Goal: Transaction & Acquisition: Purchase product/service

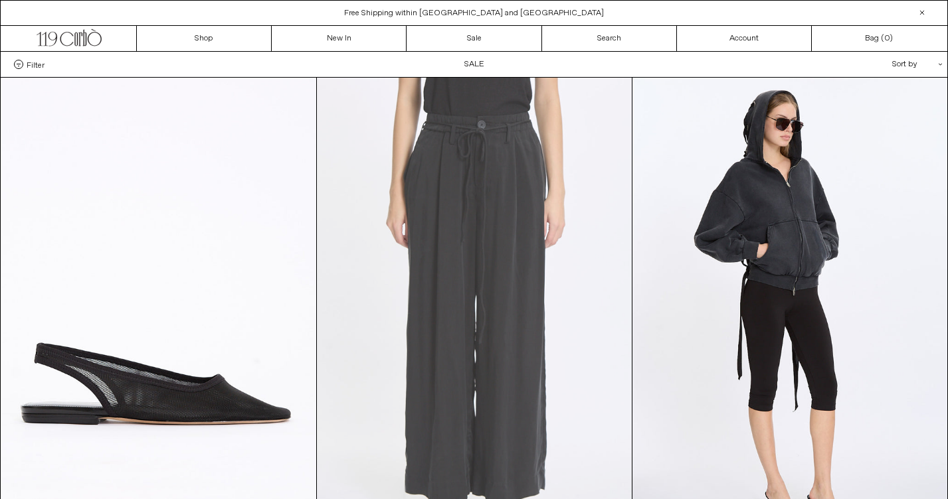
scroll to position [137, 0]
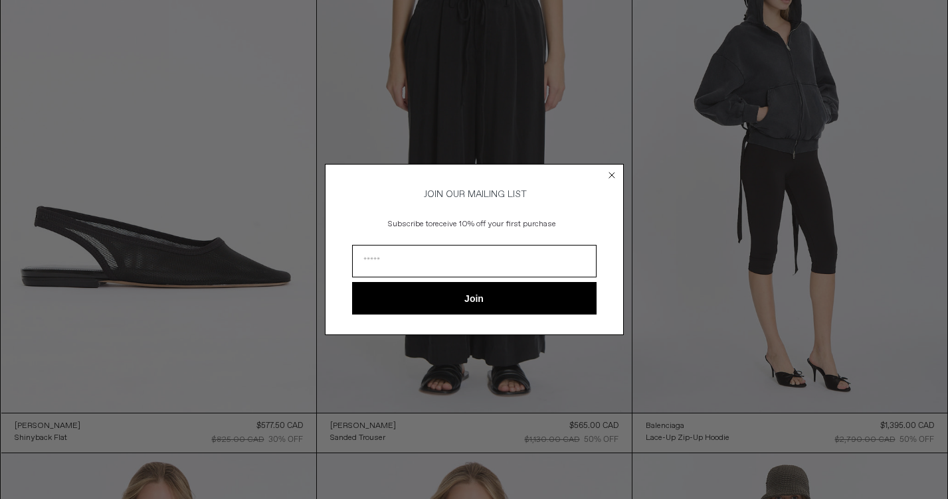
click at [612, 169] on circle "Close dialog" at bounding box center [611, 175] width 13 height 13
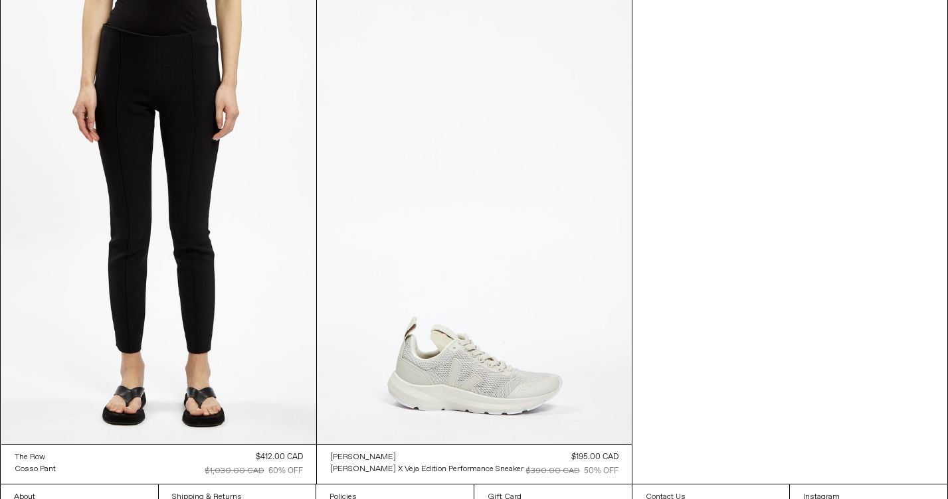
scroll to position [45780, 0]
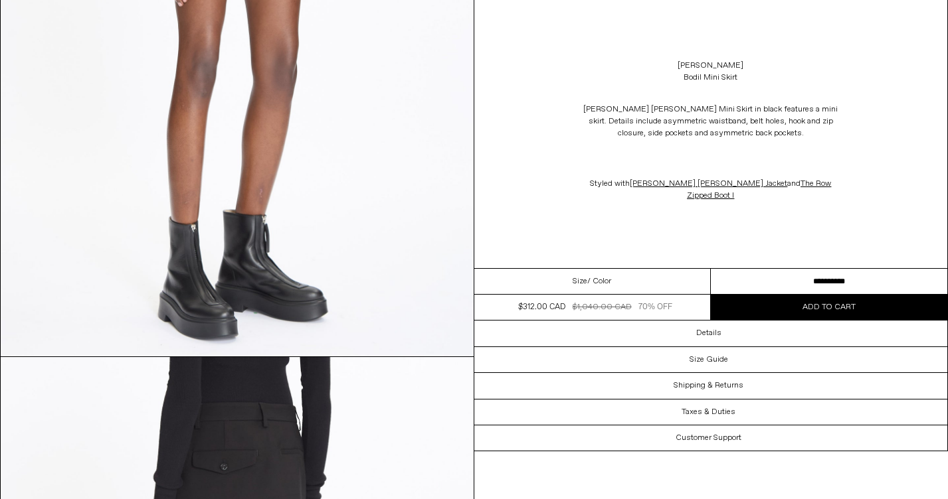
scroll to position [1285, 0]
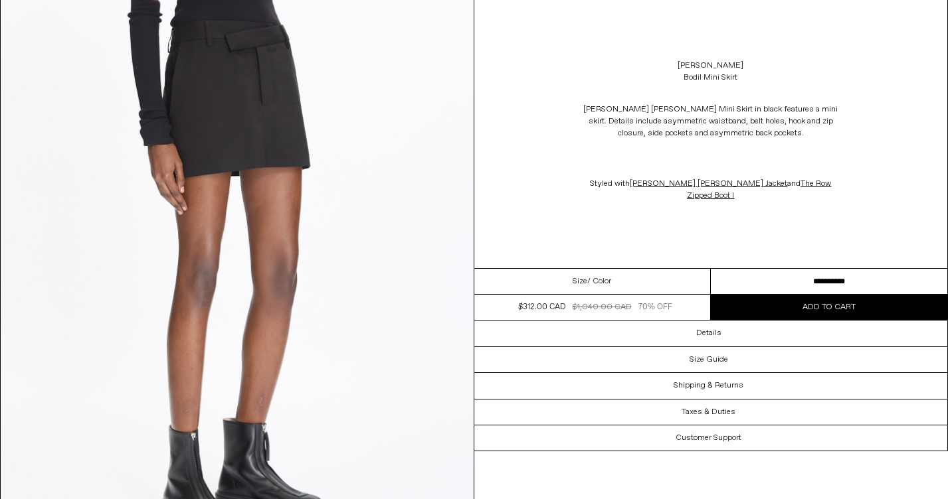
click at [796, 274] on select "**********" at bounding box center [829, 282] width 236 height 26
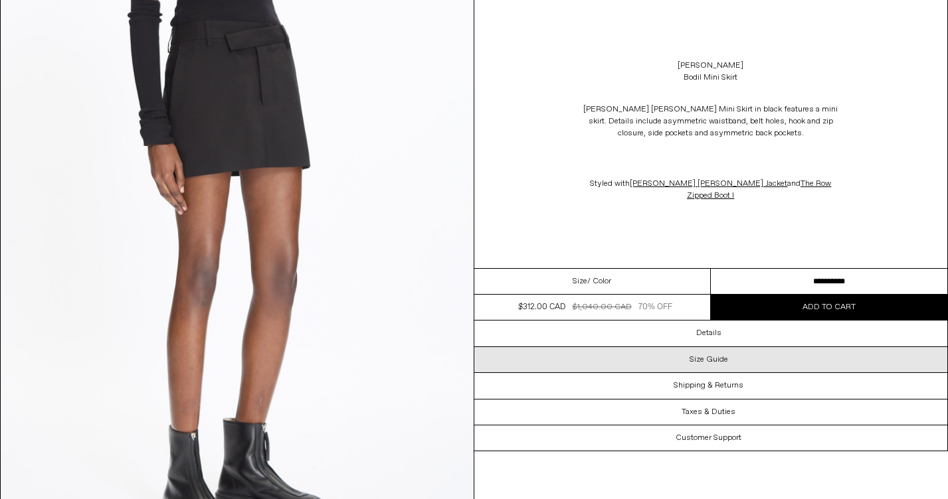
click at [705, 359] on h3 "Size Guide" at bounding box center [708, 359] width 39 height 9
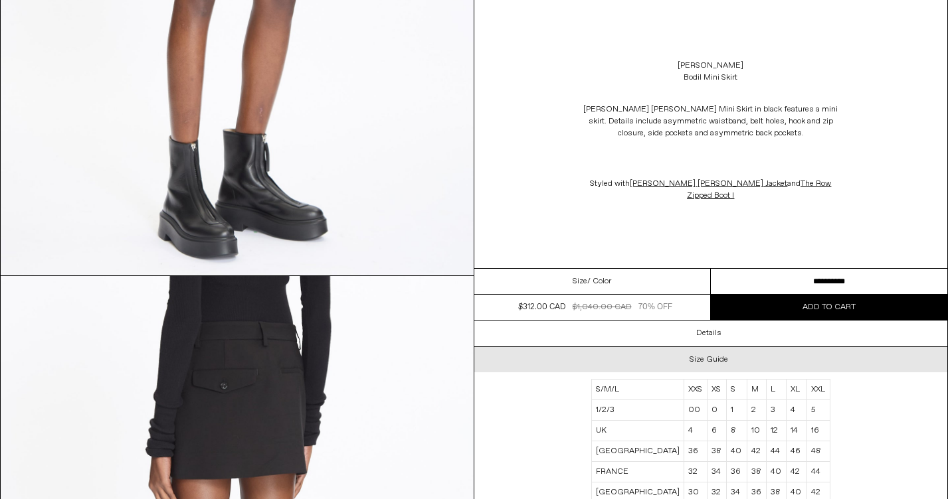
scroll to position [1597, 0]
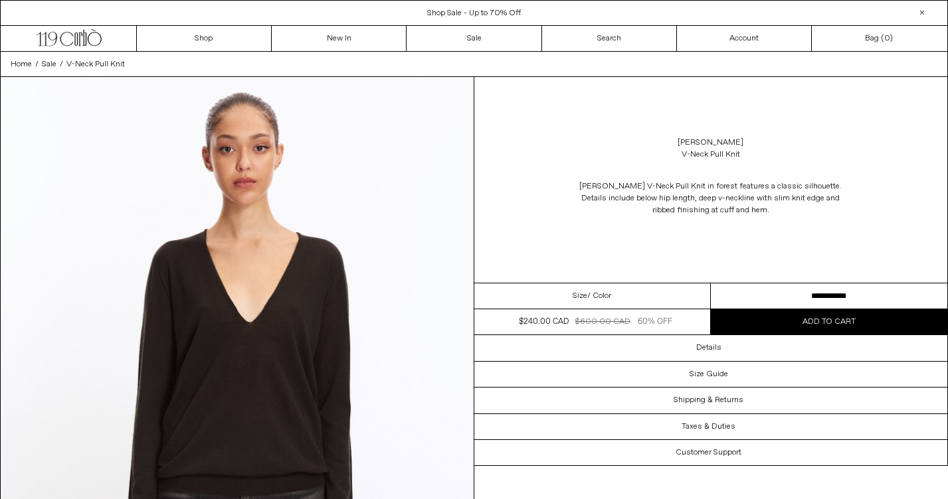
click at [756, 293] on select "**********" at bounding box center [829, 297] width 236 height 26
select select "**********"
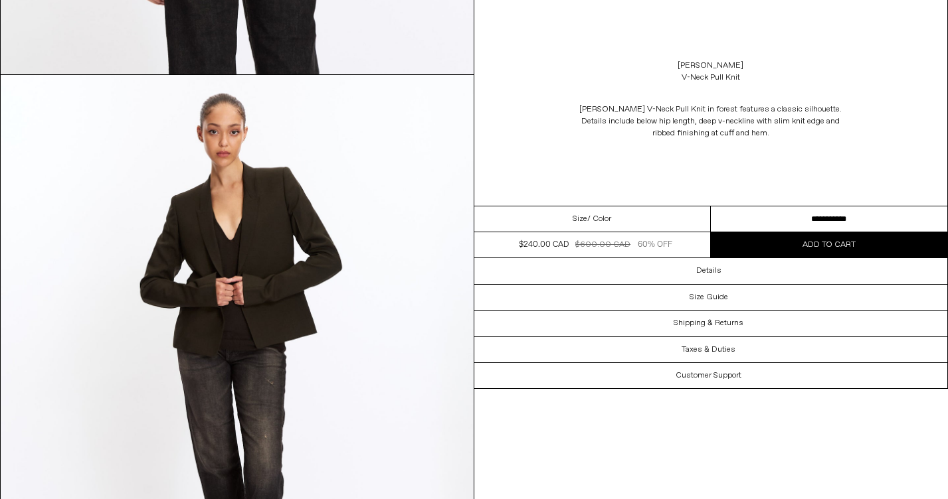
scroll to position [1732, 0]
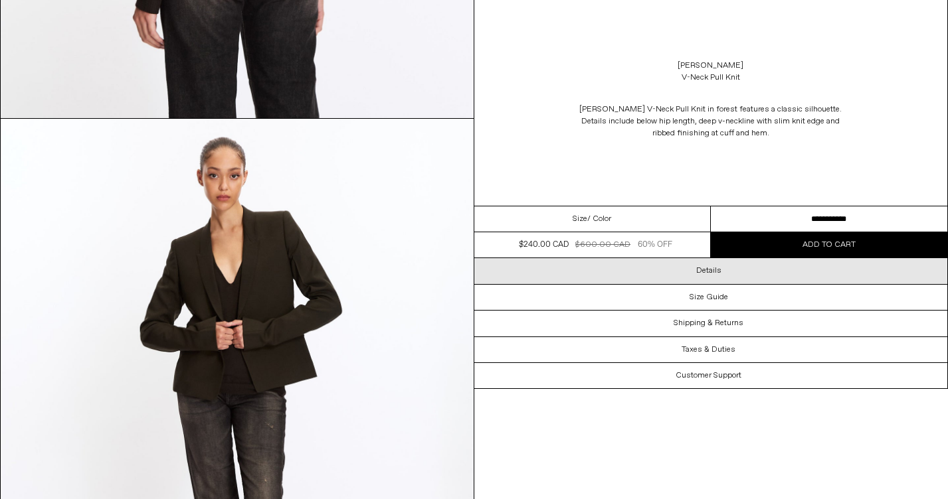
click at [721, 282] on div "Details" at bounding box center [711, 270] width 474 height 25
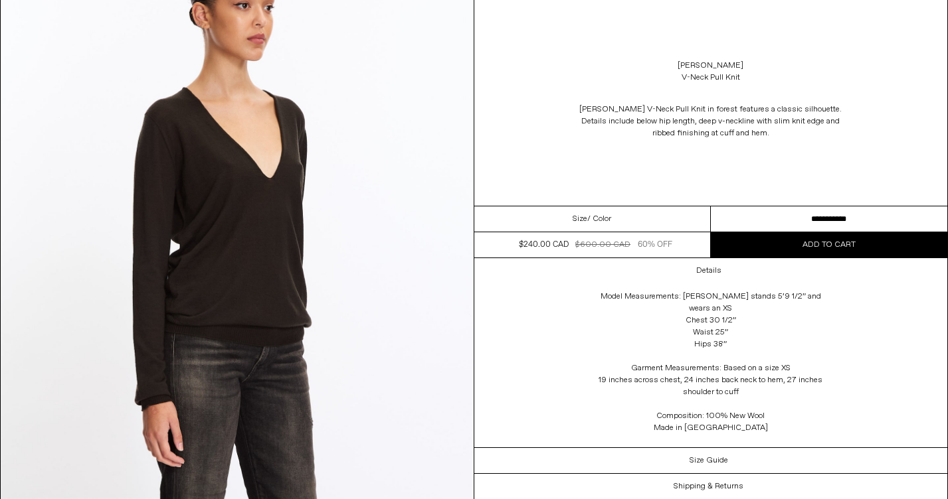
scroll to position [731, 0]
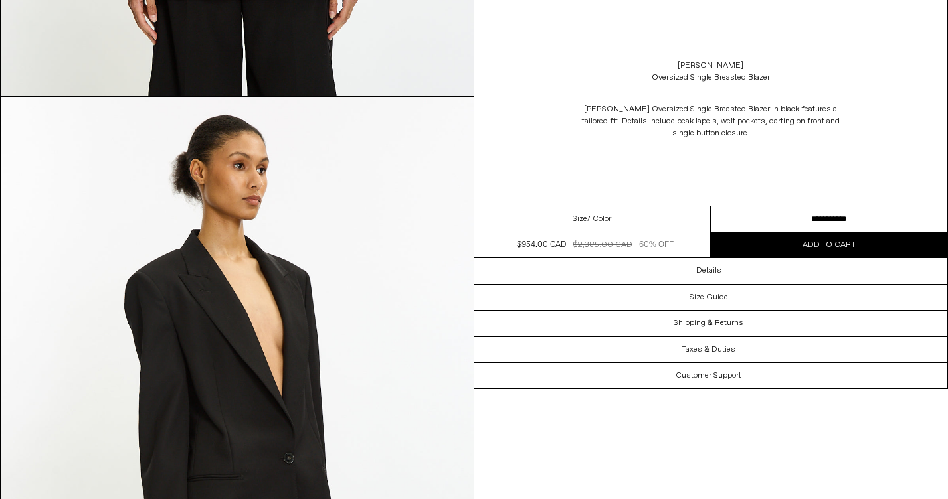
scroll to position [584, 0]
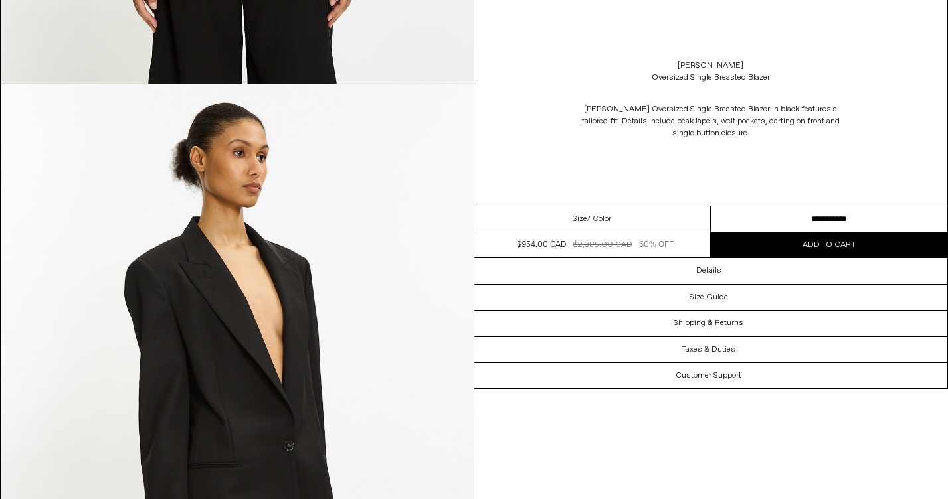
click at [767, 215] on select "**********" at bounding box center [829, 220] width 236 height 26
click at [724, 159] on div "Stella McCartney Oversized Single Breasted Blazer Stella McCartney Oversized Si…" at bounding box center [711, 103] width 474 height 206
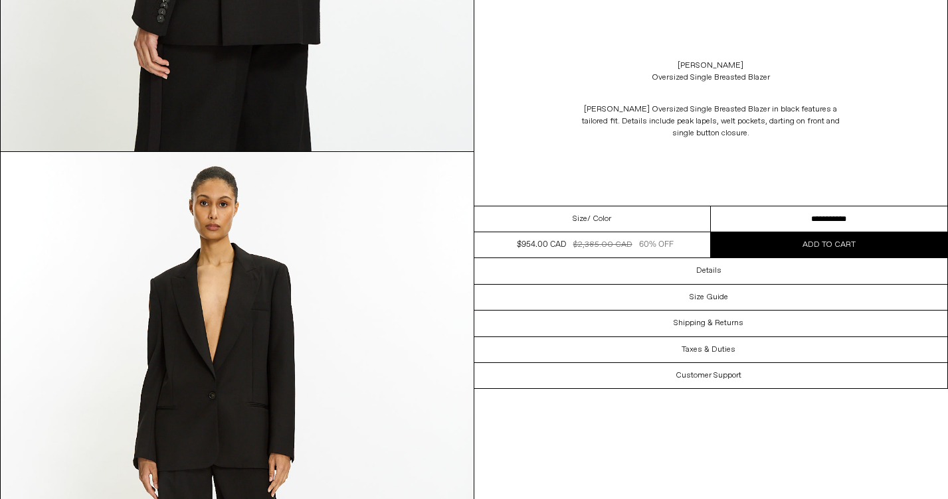
scroll to position [1700, 0]
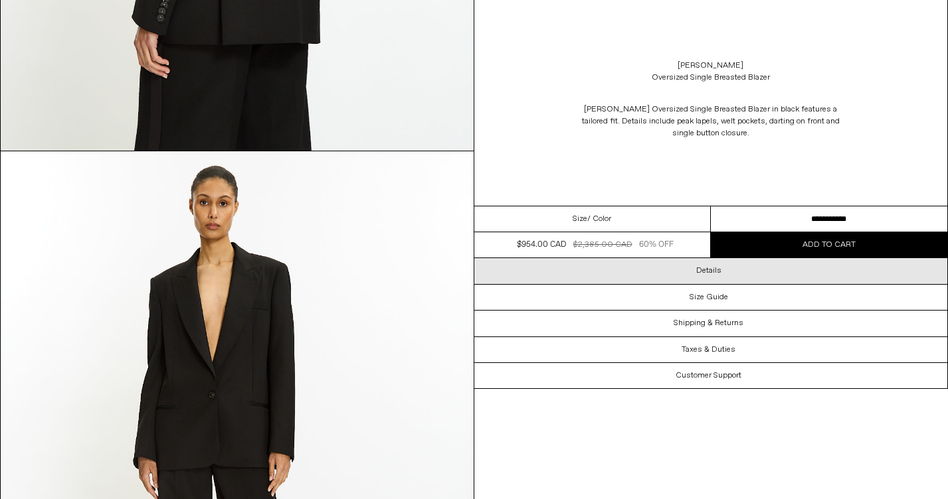
click at [689, 271] on div "Details" at bounding box center [711, 270] width 474 height 25
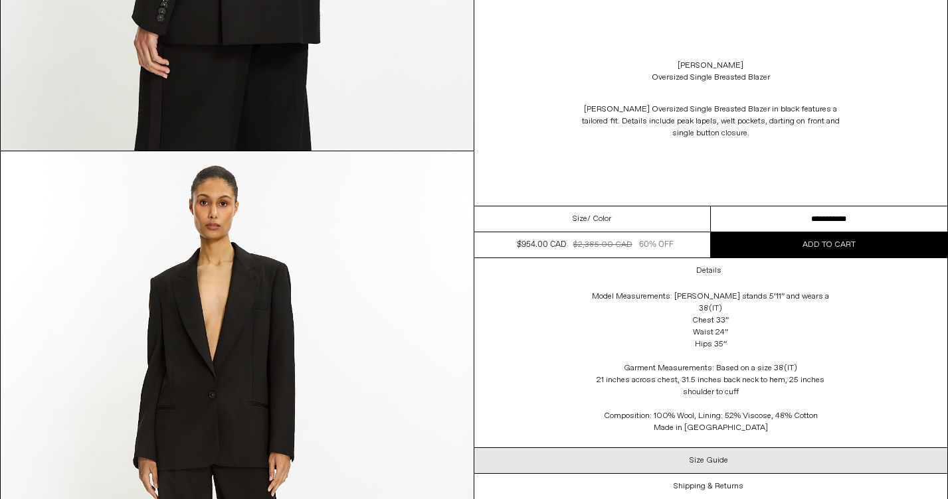
click at [717, 456] on h3 "Size Guide" at bounding box center [708, 460] width 39 height 9
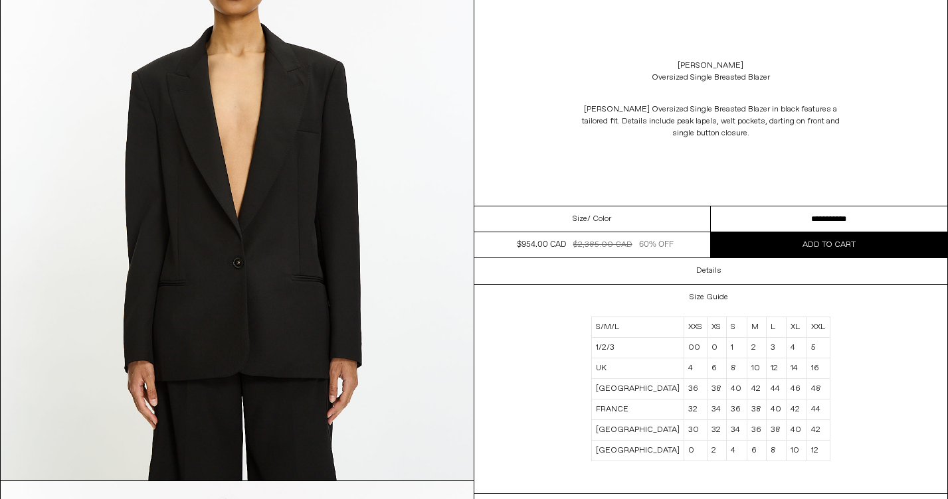
scroll to position [198, 0]
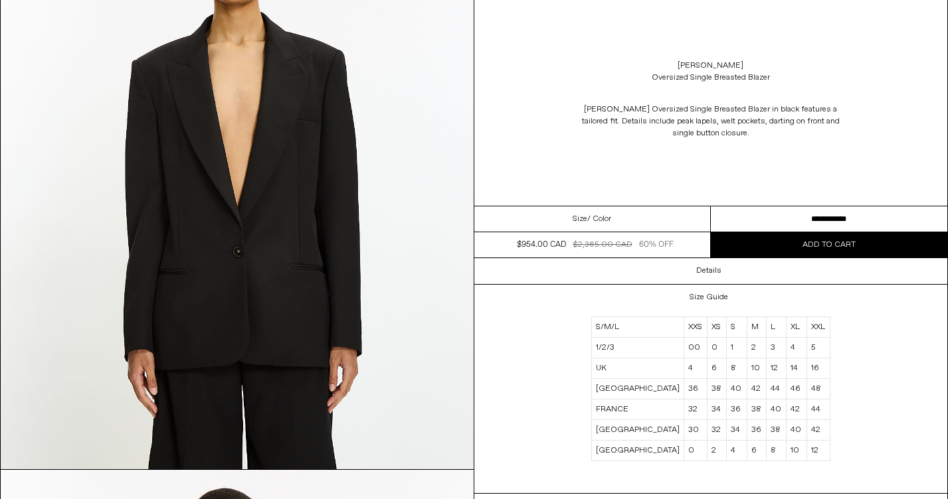
click at [749, 212] on select "**********" at bounding box center [829, 220] width 236 height 26
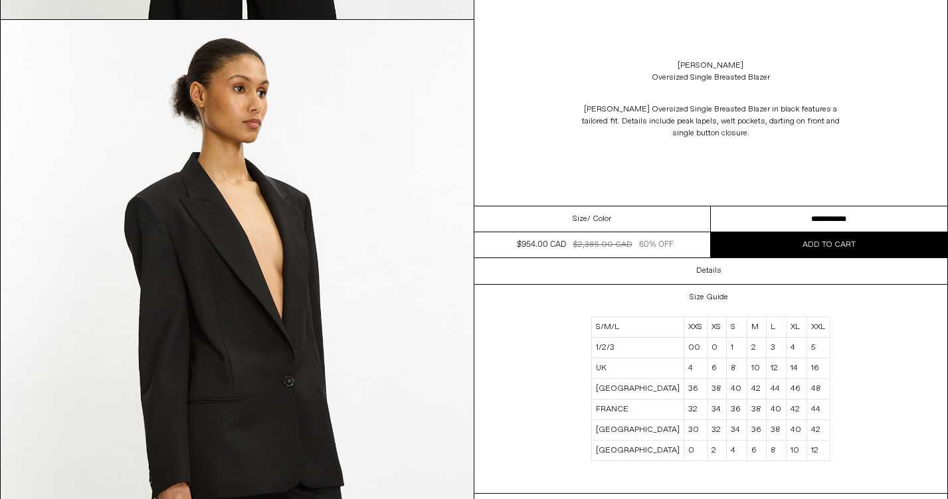
scroll to position [561, 0]
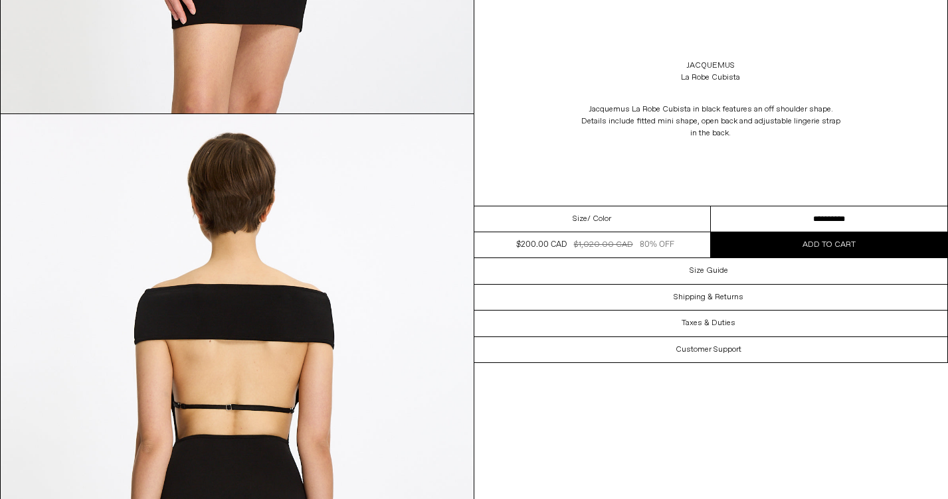
scroll to position [1874, 0]
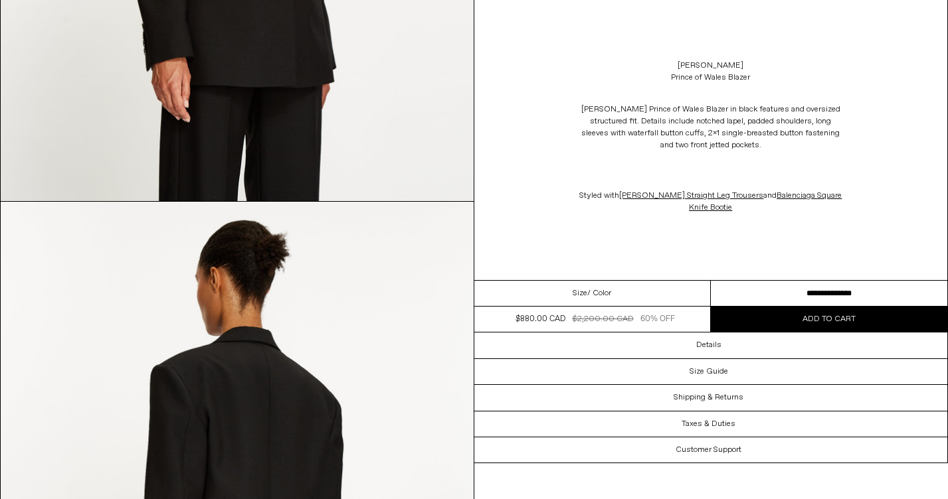
scroll to position [1483, 0]
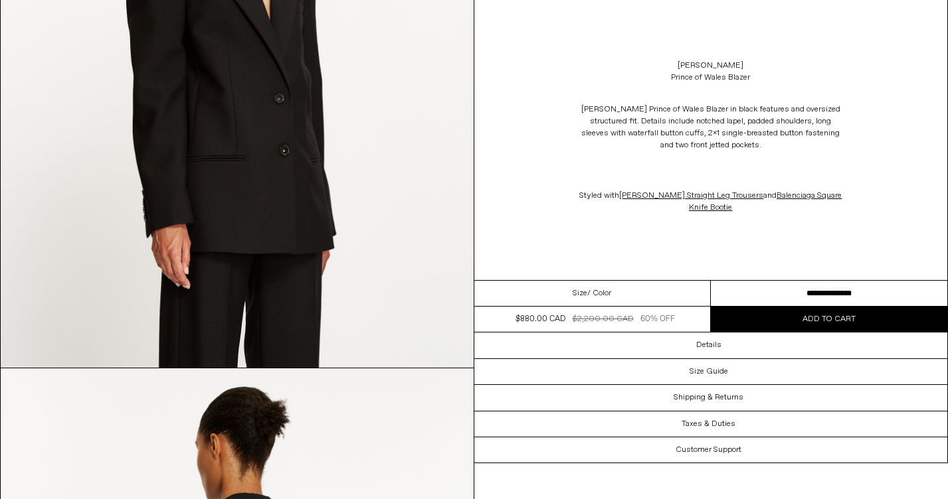
click at [290, 224] on img at bounding box center [237, 72] width 473 height 590
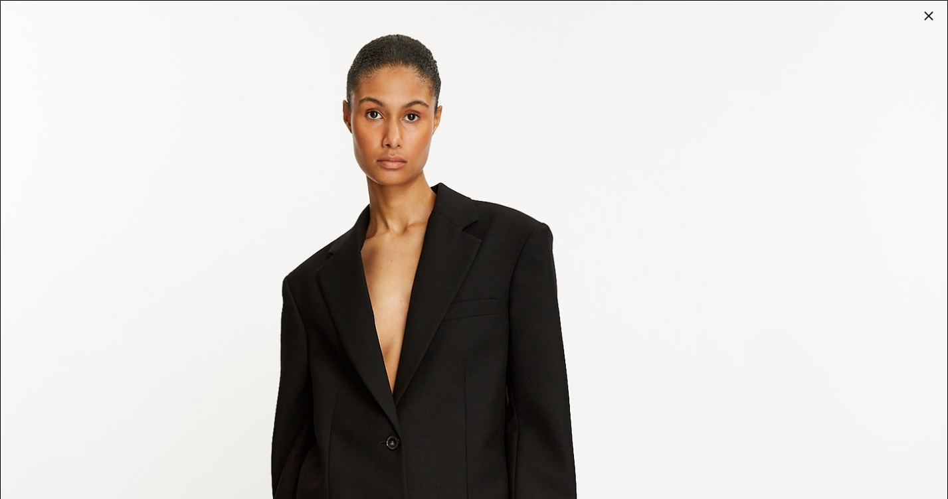
click at [929, 15] on div at bounding box center [928, 16] width 19 height 19
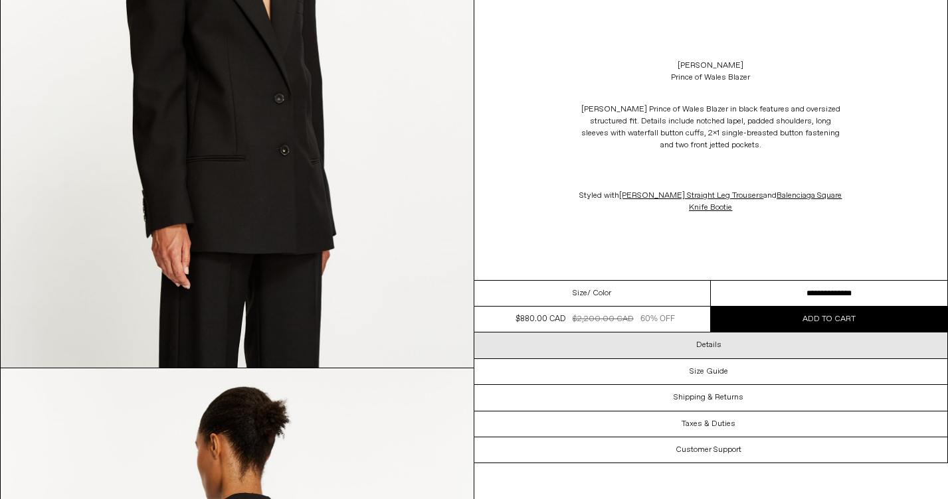
click at [716, 345] on h3 "Details" at bounding box center [708, 345] width 25 height 9
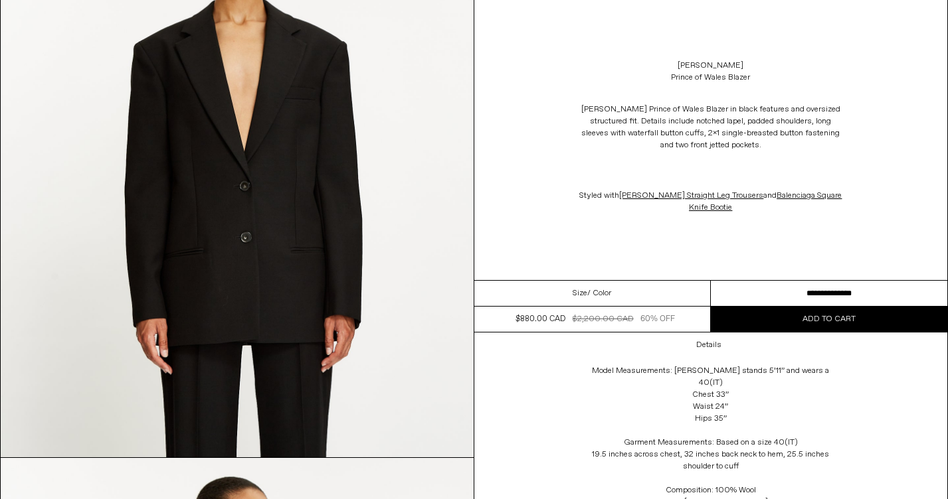
scroll to position [677, 0]
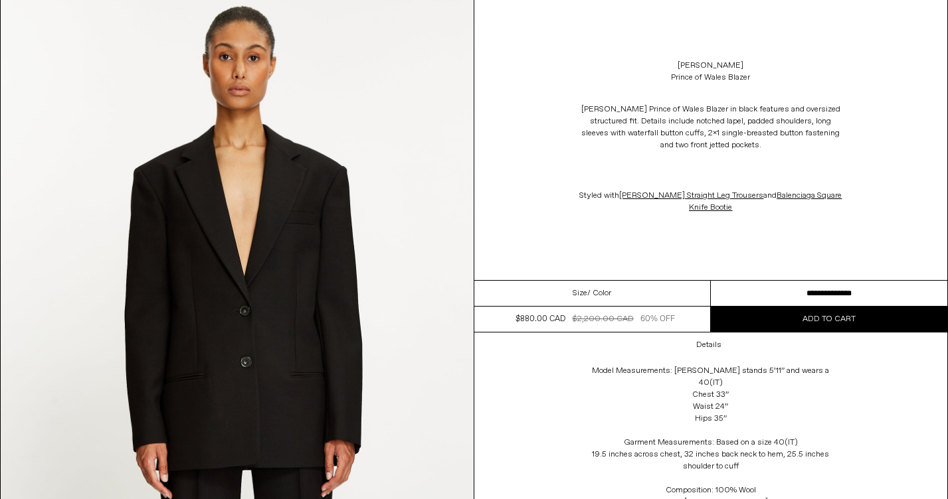
drag, startPoint x: 762, startPoint y: 75, endPoint x: 750, endPoint y: 76, distance: 12.0
click at [750, 76] on div "Stella McCartney Prince of Wales Blazer" at bounding box center [711, 71] width 474 height 37
click at [767, 76] on div "Stella McCartney Prince of Wales Blazer" at bounding box center [711, 71] width 474 height 37
drag, startPoint x: 761, startPoint y: 73, endPoint x: 697, endPoint y: 66, distance: 63.5
click at [697, 66] on div "Stella McCartney Prince of Wales Blazer" at bounding box center [711, 71] width 474 height 37
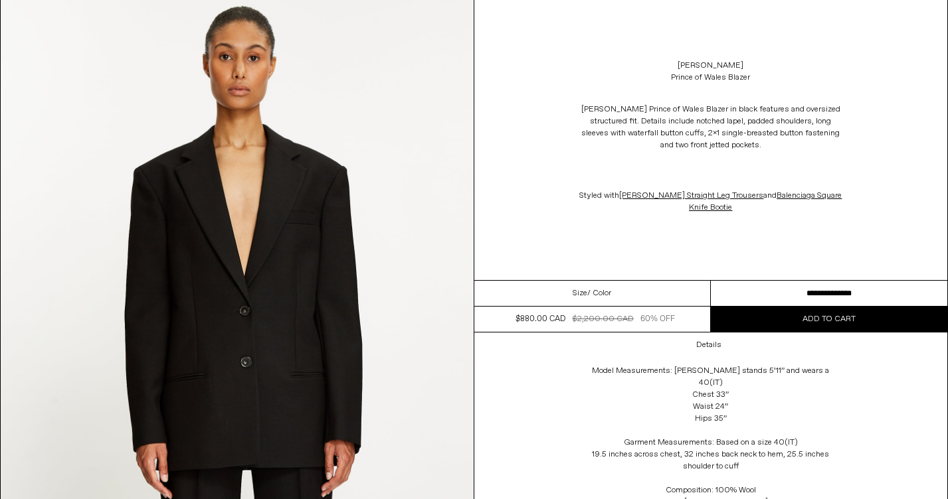
click at [781, 75] on div "Stella McCartney Prince of Wales Blazer" at bounding box center [711, 71] width 474 height 37
drag, startPoint x: 749, startPoint y: 77, endPoint x: 670, endPoint y: 68, distance: 79.6
click at [670, 68] on div "Stella McCartney Prince of Wales Blazer" at bounding box center [711, 71] width 474 height 37
click at [820, 292] on select "**********" at bounding box center [829, 294] width 236 height 26
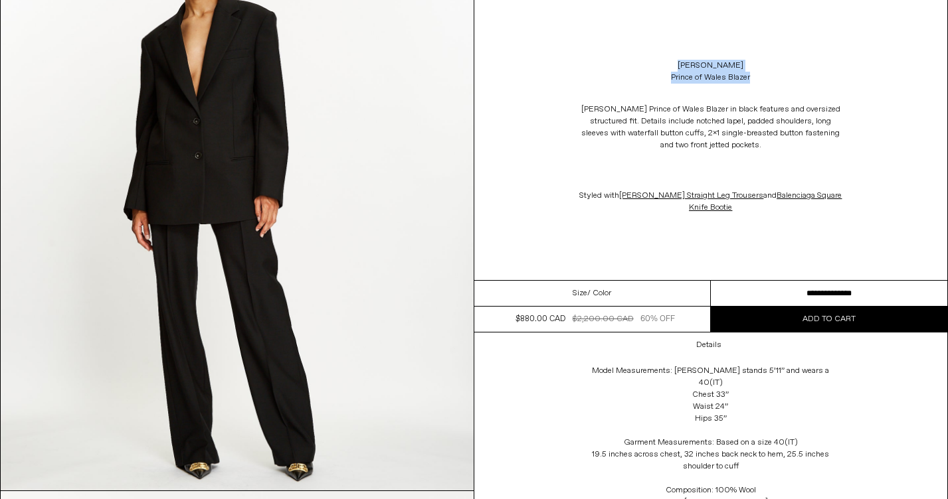
scroll to position [0, 0]
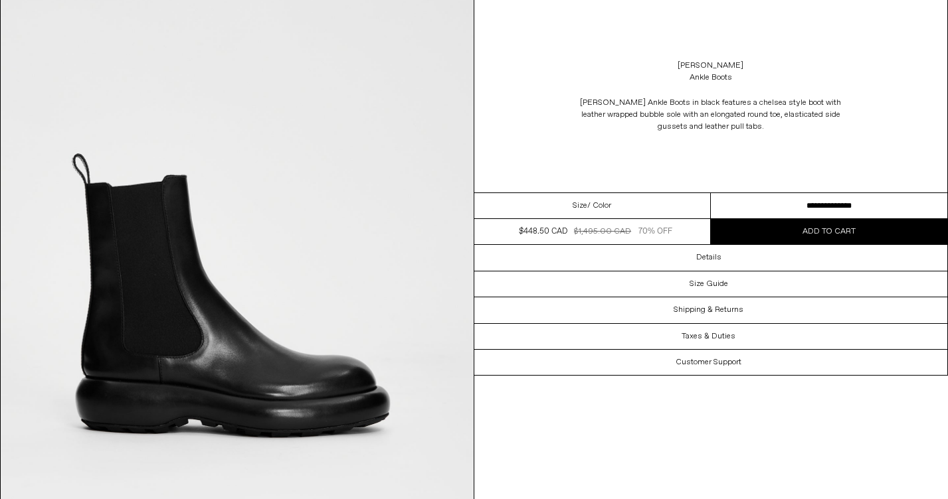
scroll to position [109, 0]
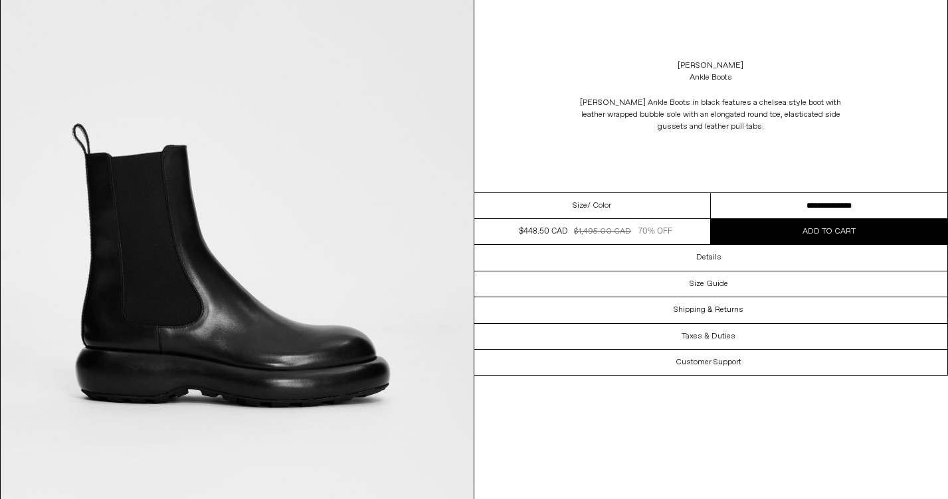
click at [789, 209] on select "**********" at bounding box center [829, 206] width 236 height 26
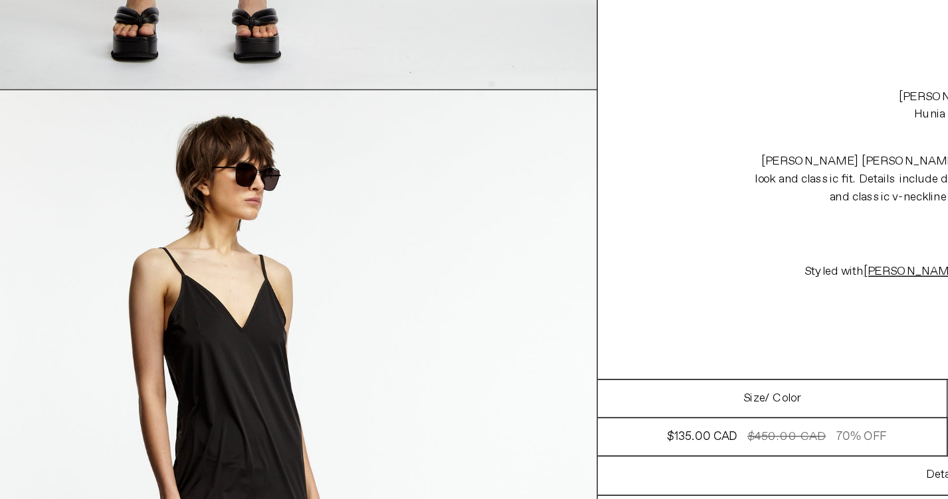
scroll to position [545, 0]
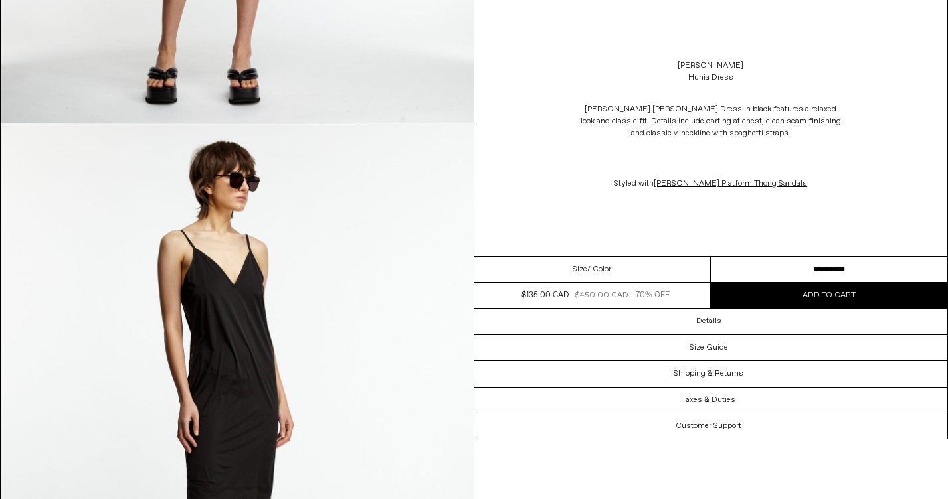
drag, startPoint x: 743, startPoint y: 74, endPoint x: 667, endPoint y: 66, distance: 76.1
click at [667, 66] on div "[PERSON_NAME] Hunia Dress" at bounding box center [711, 71] width 474 height 37
click at [744, 82] on div "Dries Van Noten Hunia Dress" at bounding box center [711, 71] width 474 height 37
drag, startPoint x: 731, startPoint y: 78, endPoint x: 675, endPoint y: 67, distance: 56.8
click at [675, 67] on div "Dries Van Noten Hunia Dress" at bounding box center [711, 71] width 474 height 37
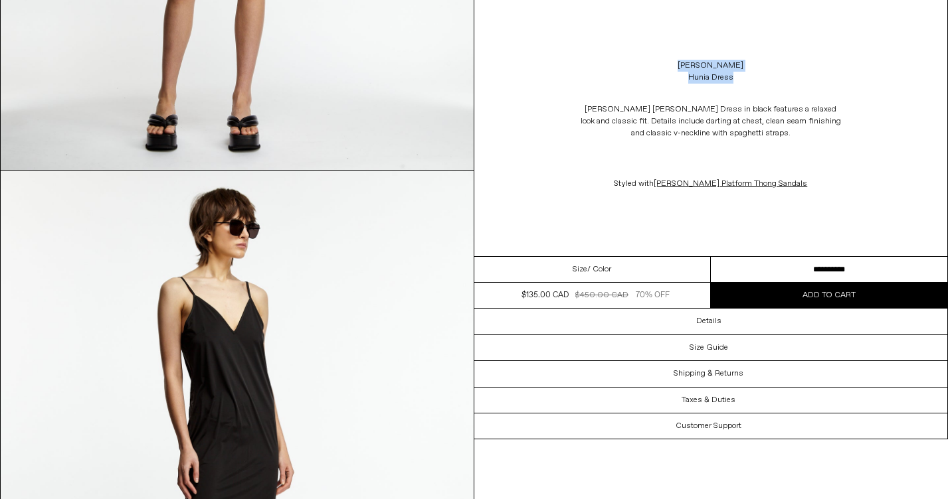
scroll to position [464, 0]
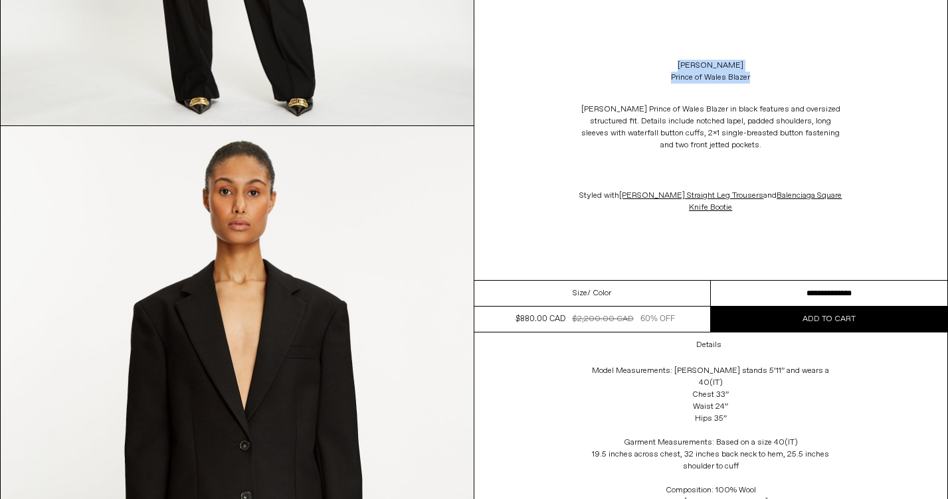
scroll to position [689, 0]
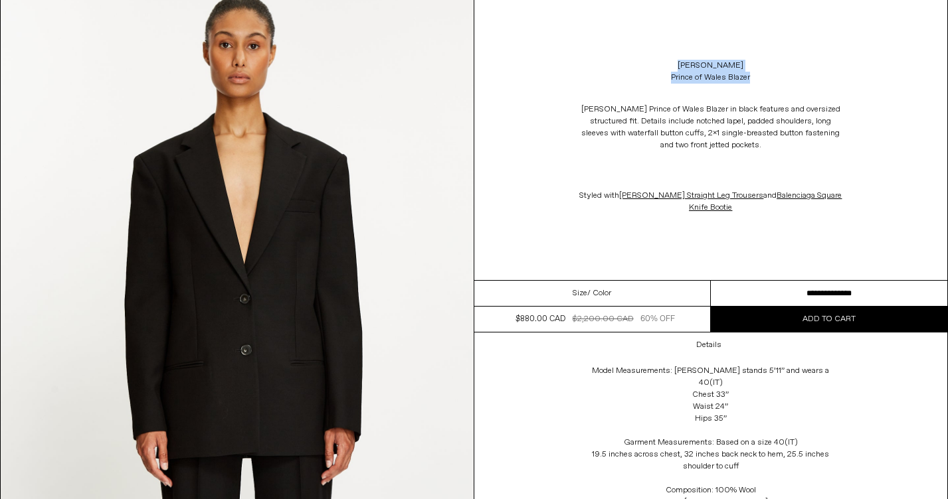
click at [763, 292] on select "**********" at bounding box center [829, 294] width 236 height 26
click at [736, 248] on div "[PERSON_NAME] Prince of Wales Blazer [PERSON_NAME] Prince of Wales Blazer in bl…" at bounding box center [711, 140] width 474 height 280
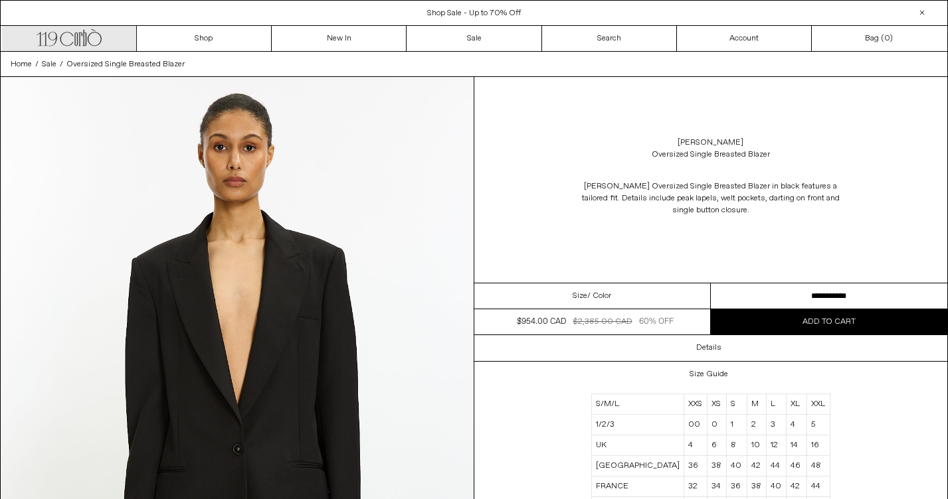
click at [94, 42] on icon ".cls-1, .cls-2 { fill: #231f20; stroke: #231f20; stroke-miterlimit: 10; stroke-…" at bounding box center [69, 36] width 65 height 19
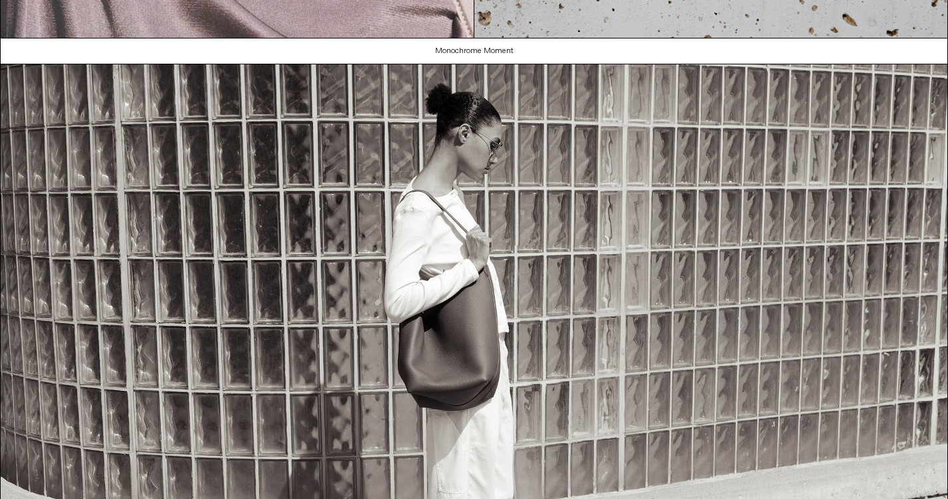
scroll to position [545, 0]
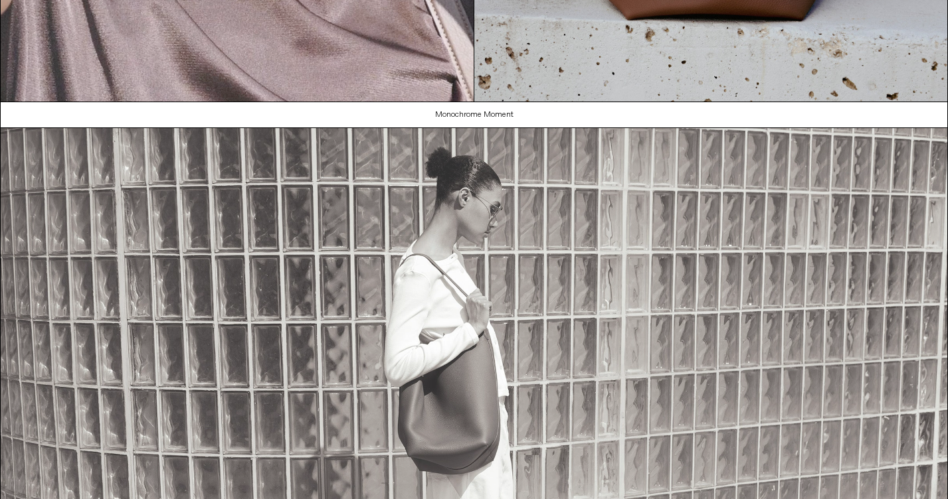
click at [514, 210] on img at bounding box center [474, 434] width 946 height 612
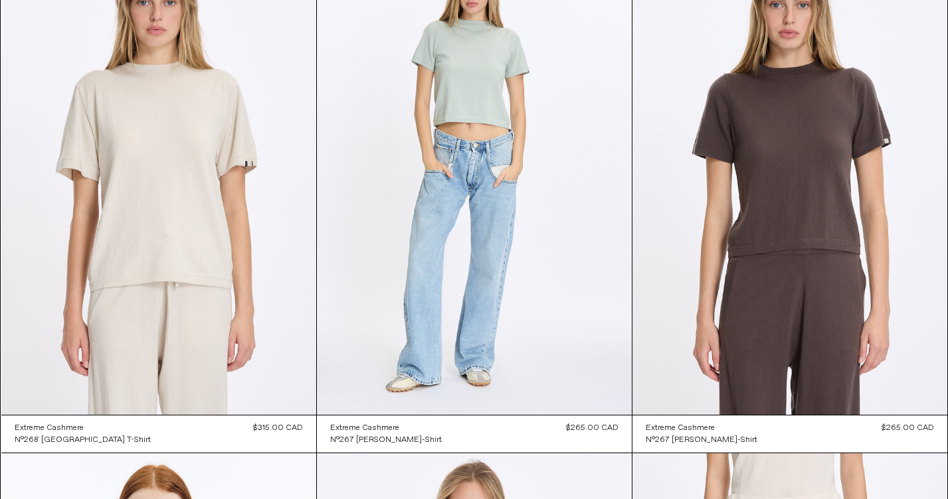
scroll to position [14005, 0]
